Goal: Information Seeking & Learning: Learn about a topic

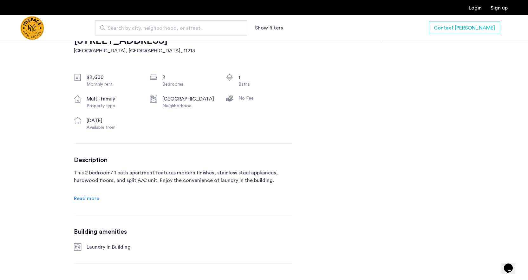
scroll to position [213, 0]
click at [92, 196] on span "Read more" at bounding box center [86, 197] width 25 height 5
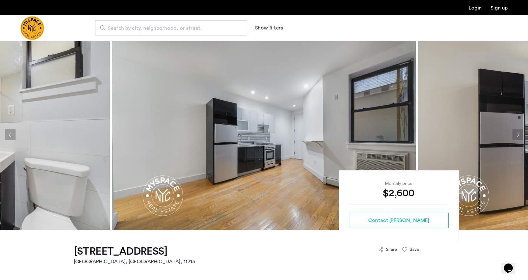
scroll to position [1, 0]
click at [254, 141] on img at bounding box center [263, 134] width 303 height 190
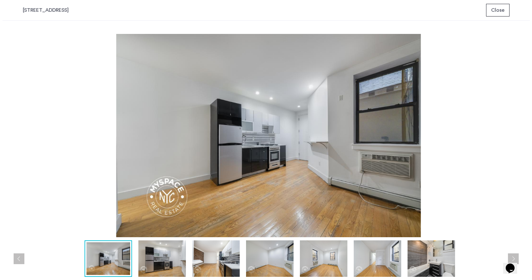
scroll to position [0, 0]
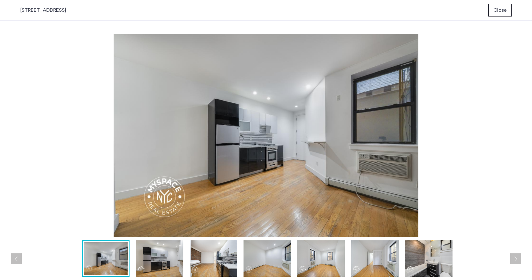
click at [152, 254] on img at bounding box center [160, 258] width 48 height 36
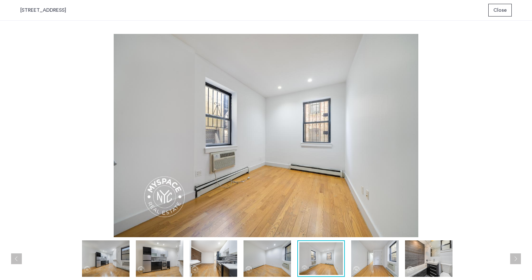
click at [441, 137] on img at bounding box center [266, 135] width 492 height 203
click at [448, 136] on img at bounding box center [266, 135] width 492 height 203
click at [251, 175] on img at bounding box center [266, 135] width 492 height 203
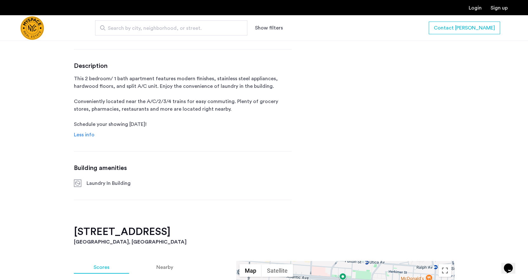
scroll to position [443, 0]
